Goal: Information Seeking & Learning: Learn about a topic

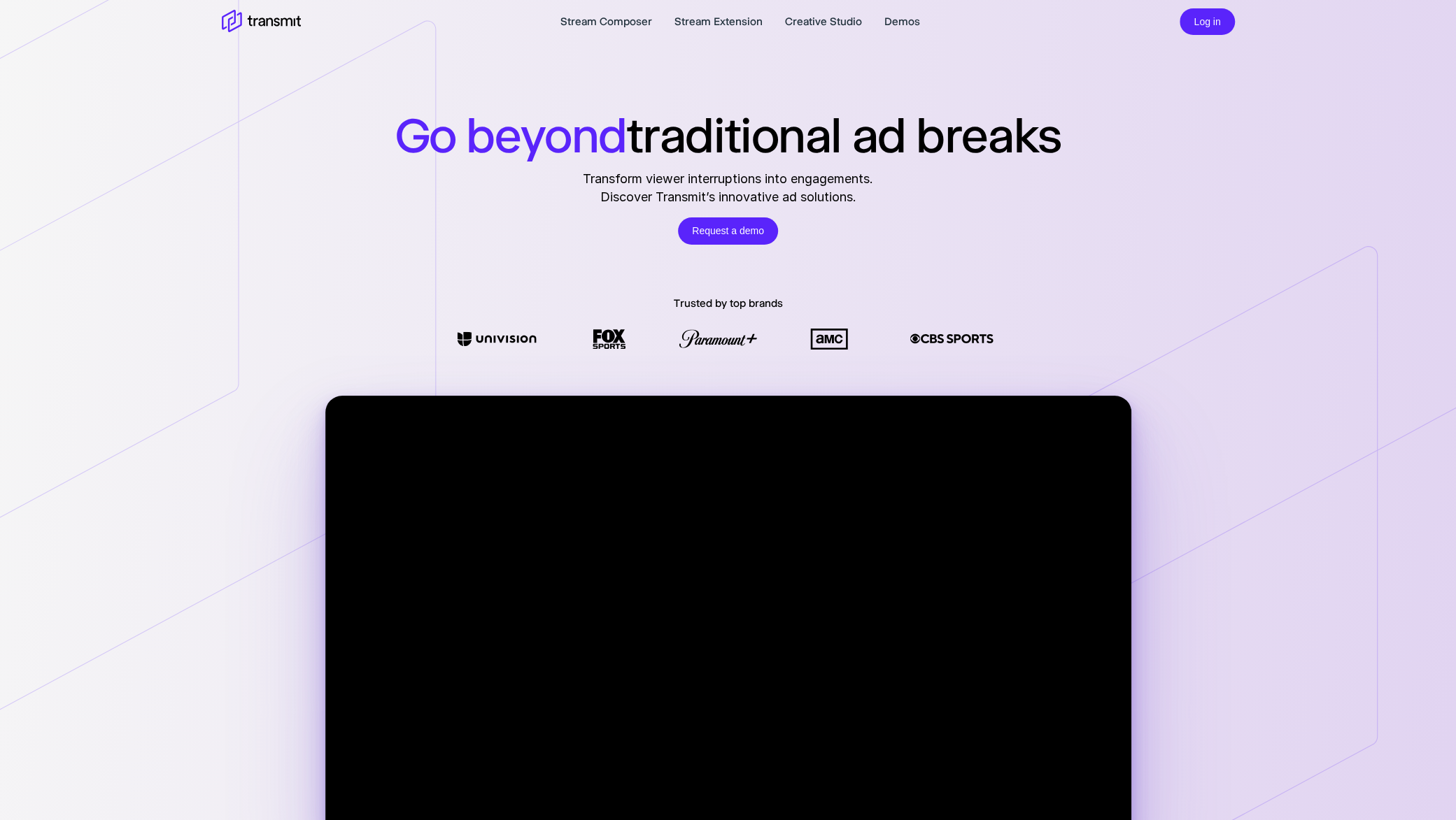
click at [272, 16] on icon at bounding box center [261, 22] width 79 height 25
click at [817, 16] on link "Creative Studio" at bounding box center [823, 22] width 77 height 16
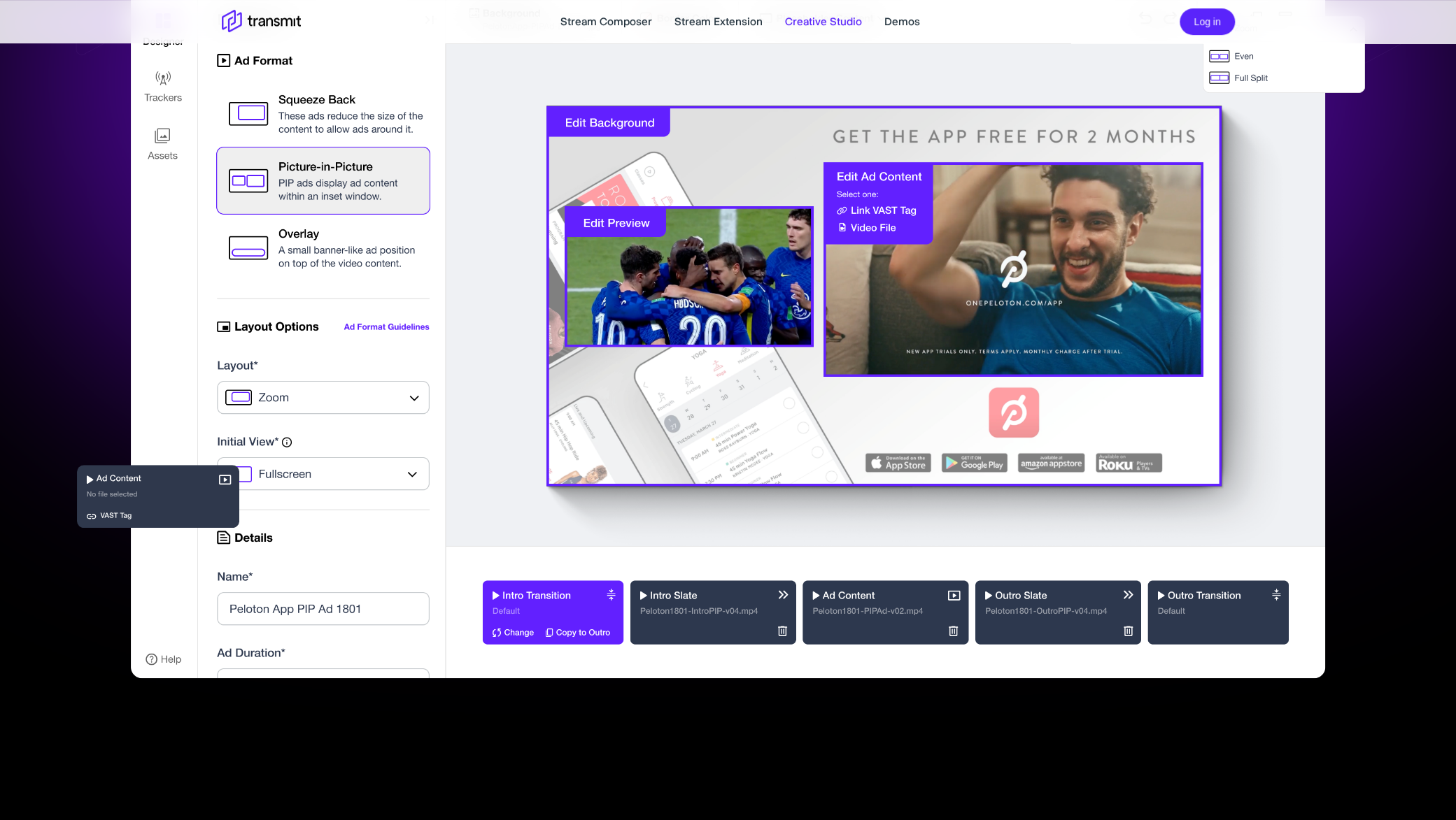
scroll to position [350, 0]
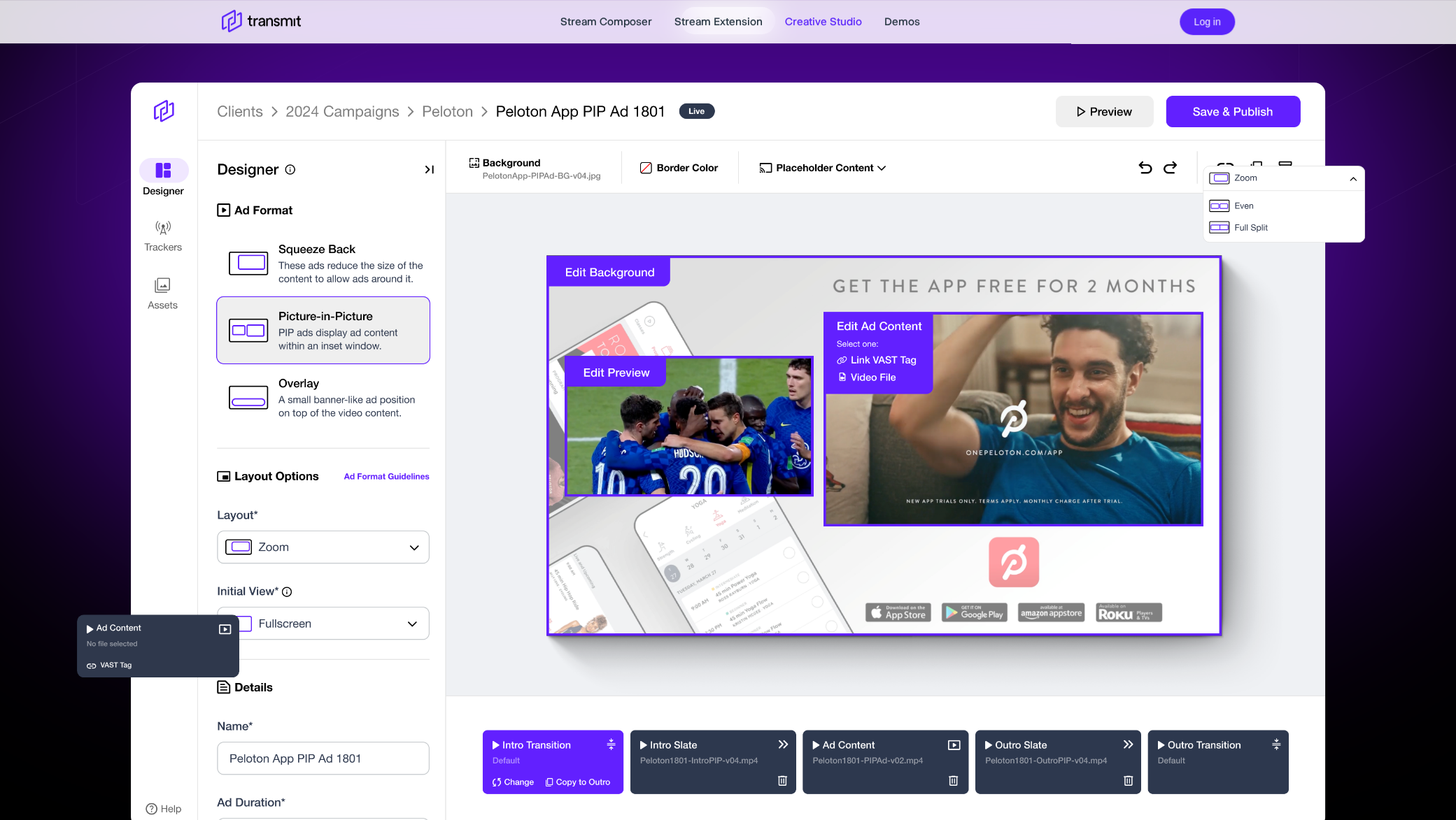
click at [291, 392] on img at bounding box center [727, 455] width 1193 height 746
click at [490, 163] on img at bounding box center [727, 455] width 1193 height 746
click at [934, 163] on img at bounding box center [727, 455] width 1193 height 746
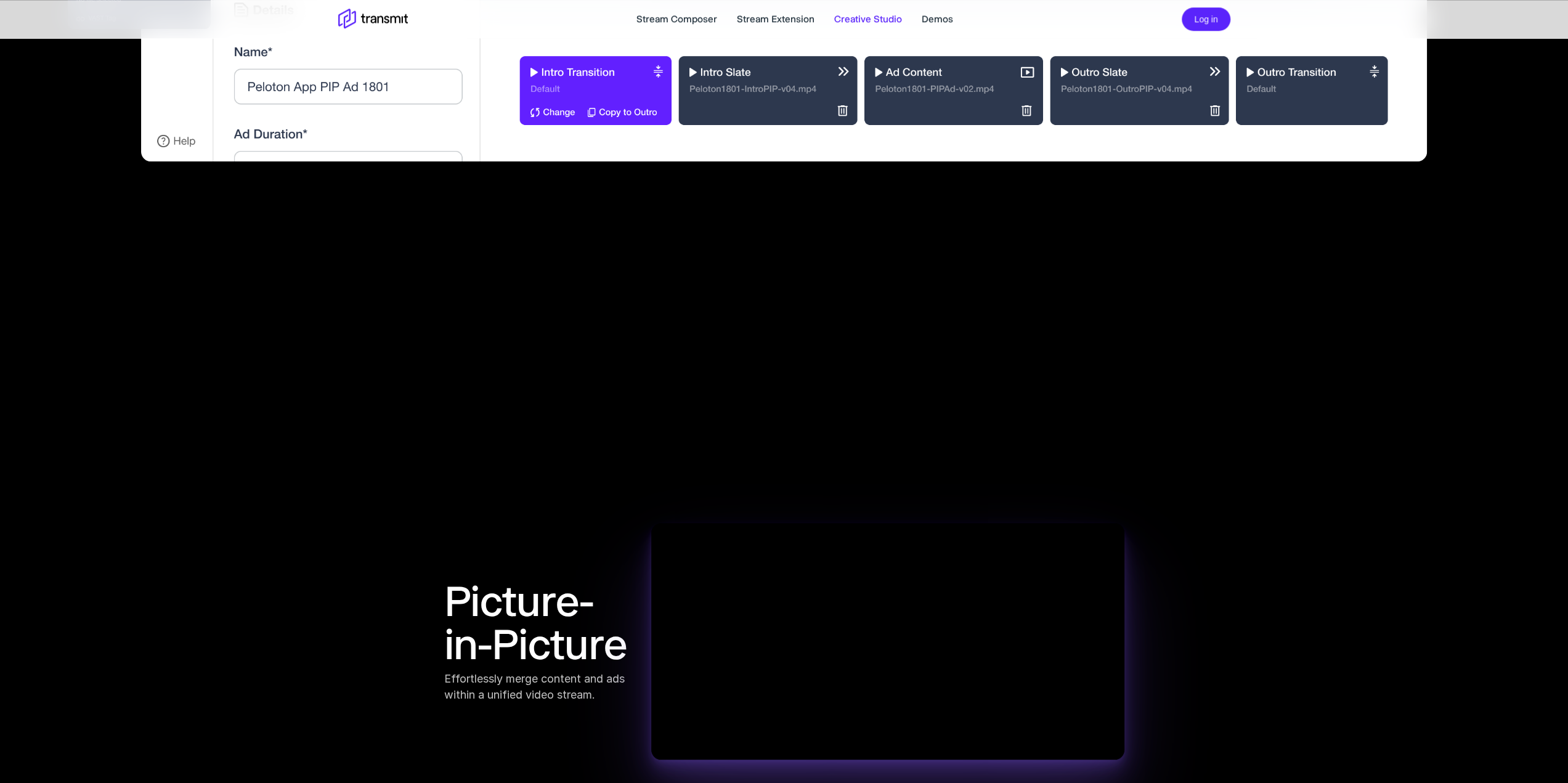
scroll to position [1293, 0]
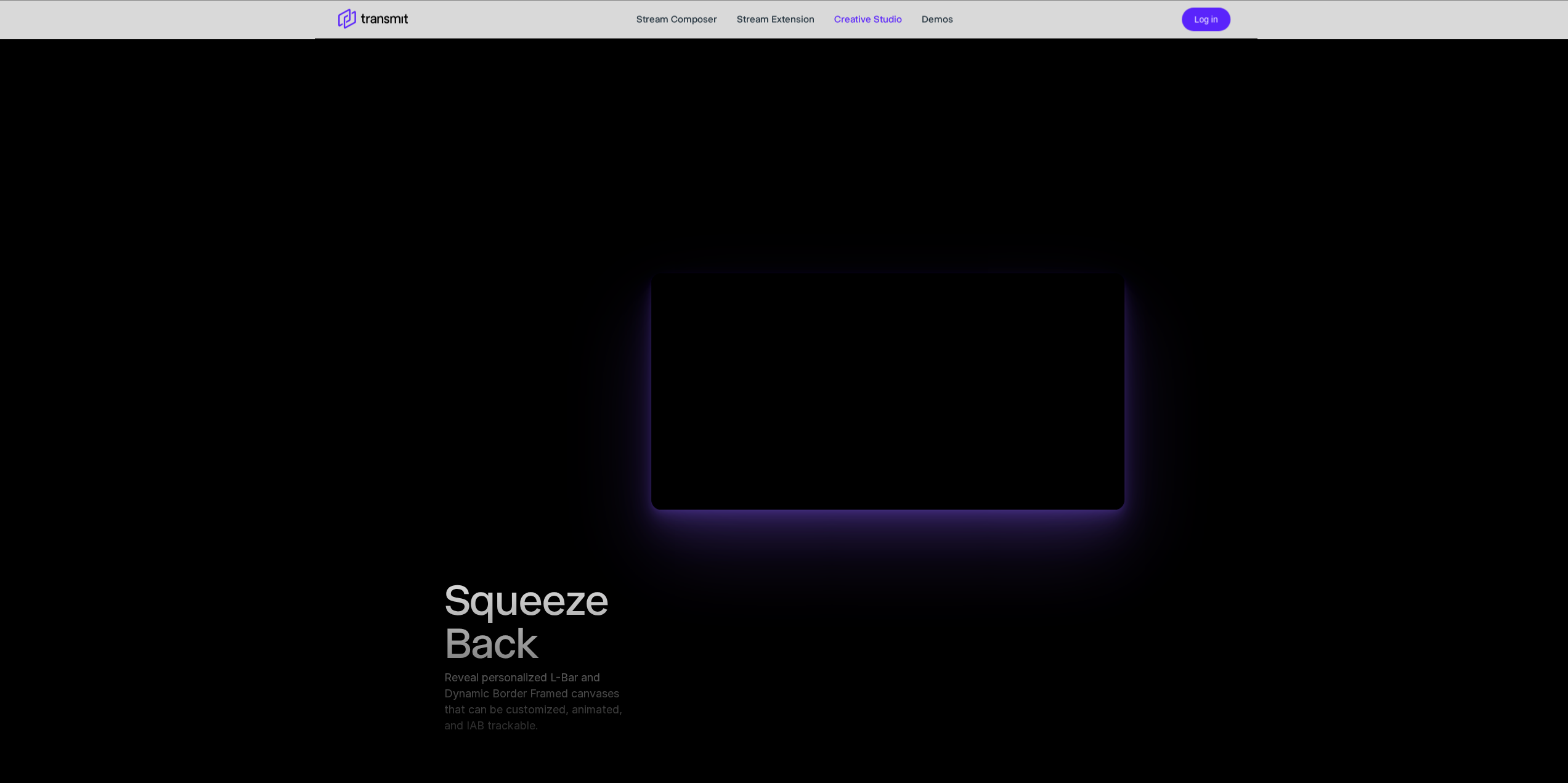
scroll to position [2033, 0]
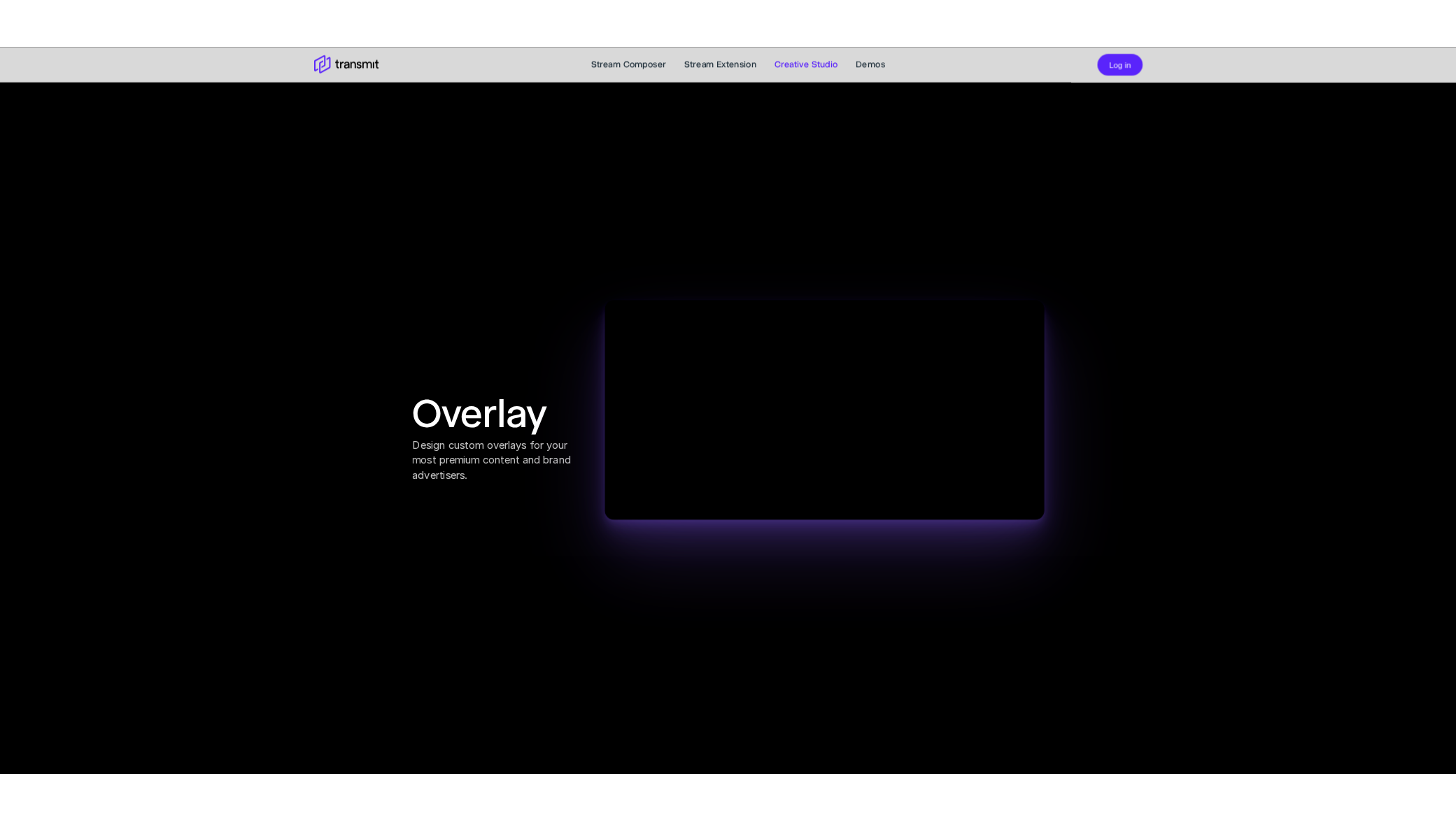
scroll to position [3127, 0]
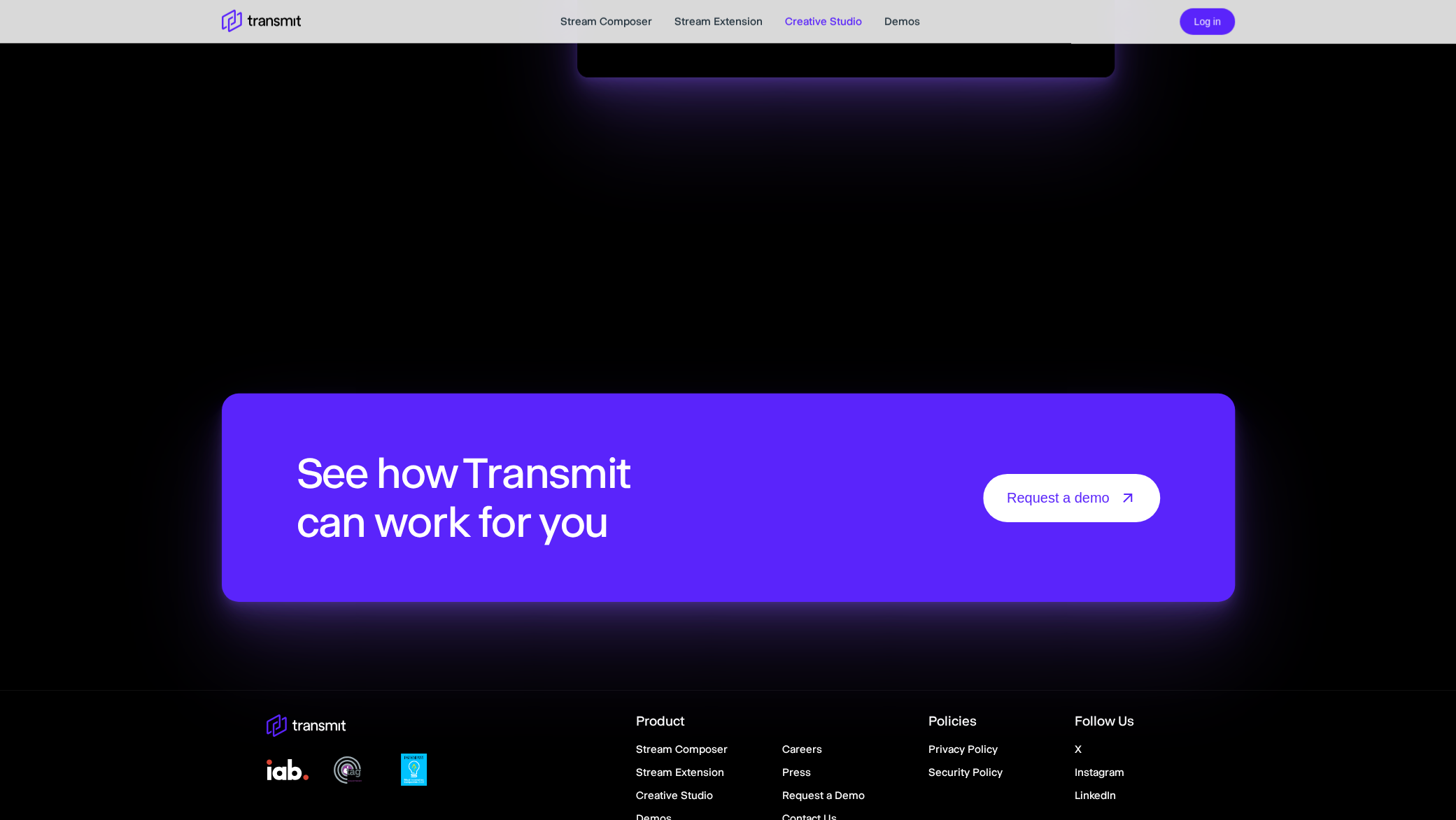
scroll to position [3453, 0]
